Goal: Transaction & Acquisition: Purchase product/service

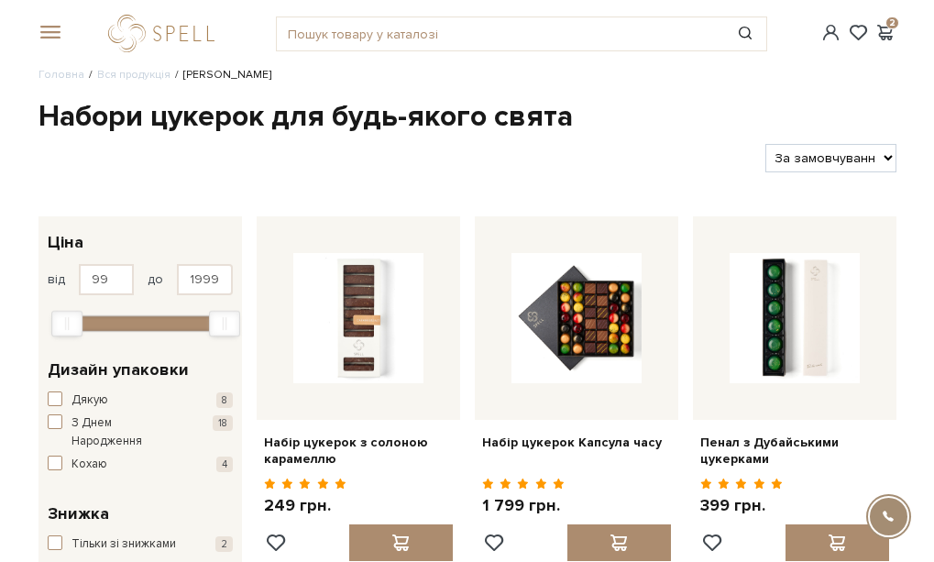
click at [690, 114] on h1 "Набори цукерок для будь-якого свята" at bounding box center [468, 117] width 858 height 39
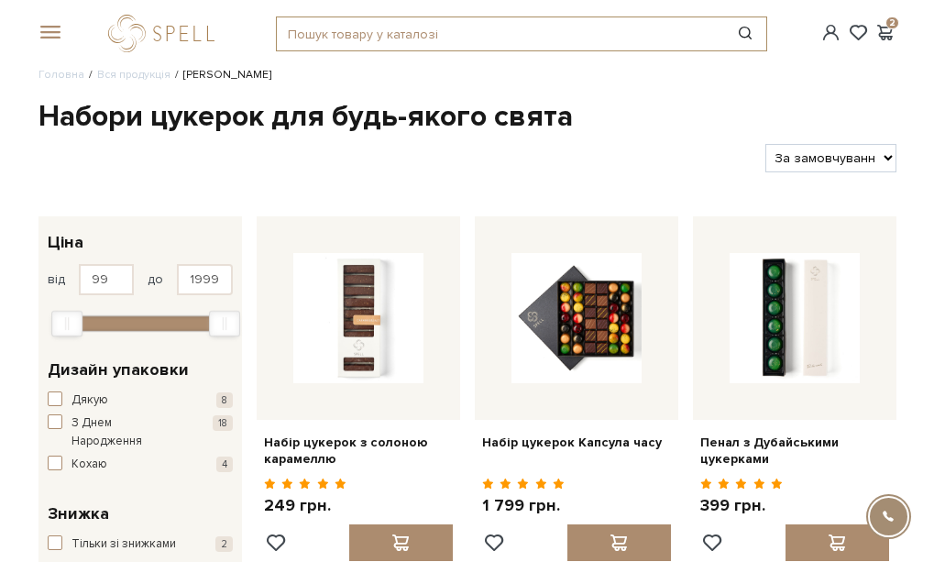
click at [385, 33] on input "text" at bounding box center [500, 33] width 447 height 33
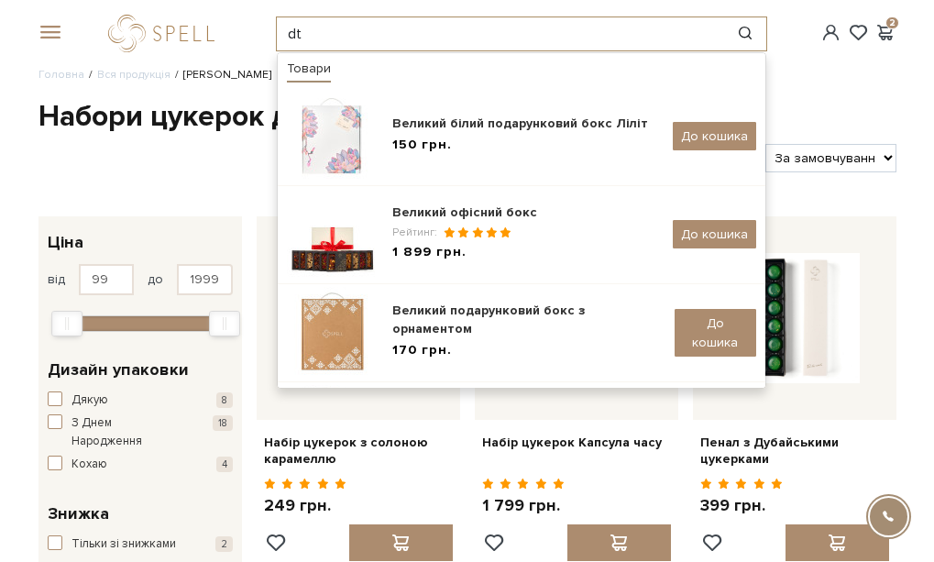
type input "d"
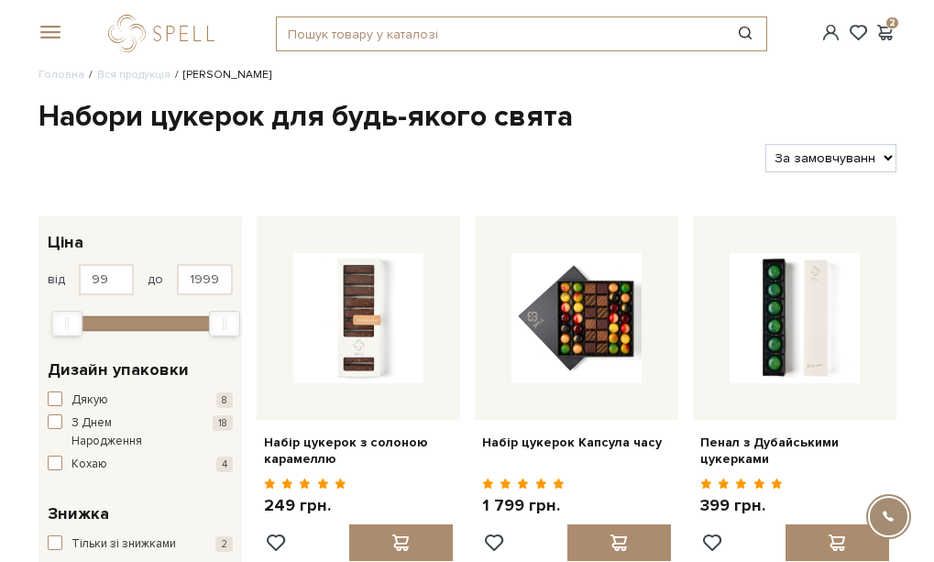
click at [394, 28] on input "text" at bounding box center [500, 33] width 447 height 33
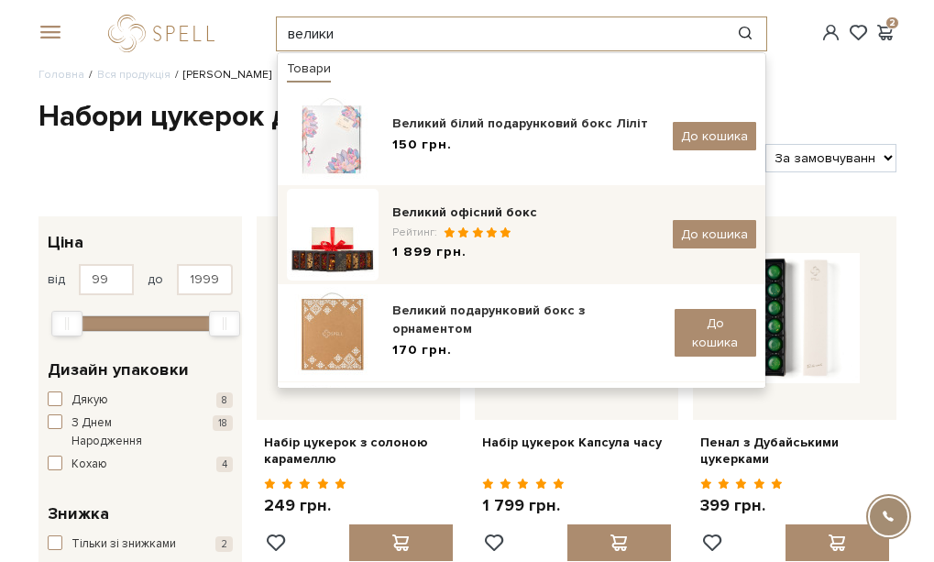
type input "велики"
click at [331, 242] on img at bounding box center [333, 235] width 92 height 92
